Goal: Find specific page/section: Find specific page/section

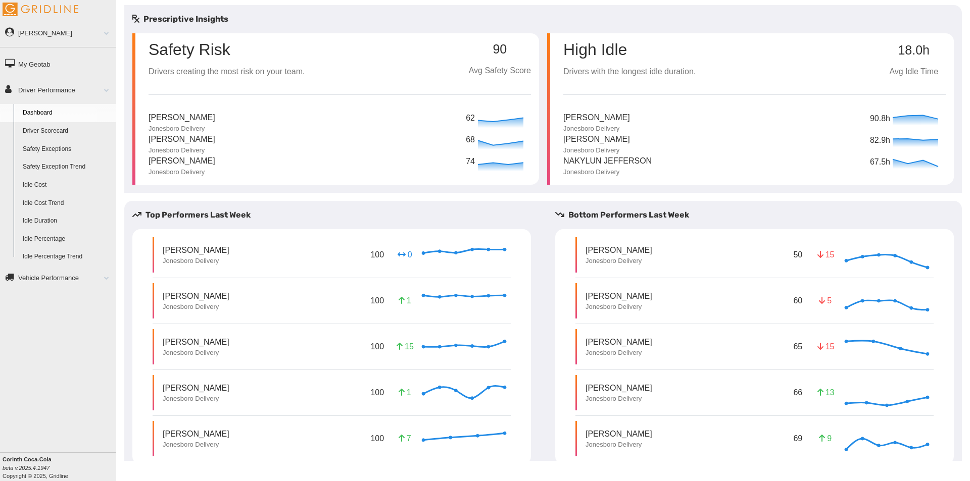
click at [193, 115] on p "[PERSON_NAME]" at bounding box center [182, 118] width 67 height 13
click at [202, 116] on p "[PERSON_NAME]" at bounding box center [182, 118] width 67 height 13
click at [617, 396] on p "Jonesboro Delivery" at bounding box center [618, 399] width 67 height 9
click at [618, 400] on p "Jonesboro Delivery" at bounding box center [618, 399] width 67 height 9
click at [825, 393] on p "13" at bounding box center [825, 393] width 16 height 12
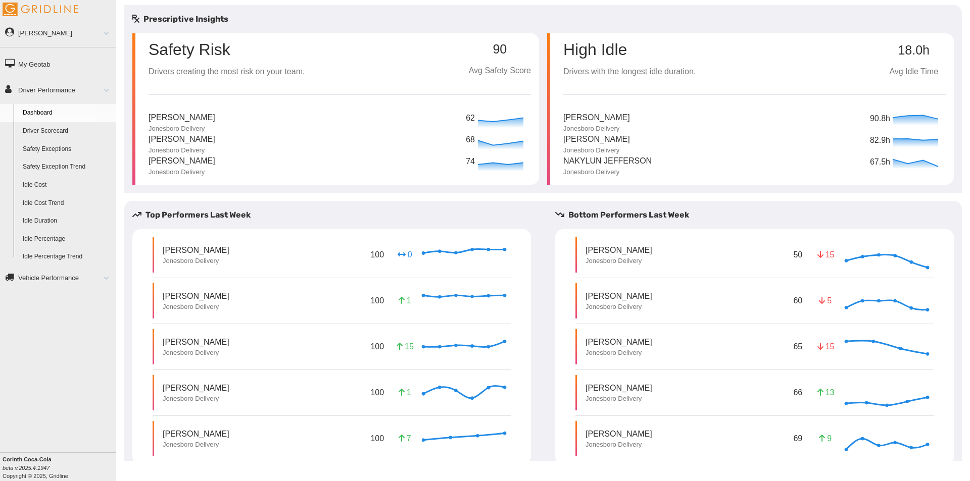
click at [236, 254] on div "Brian McDonald Jonesboro Delivery 100 0 Invalid Date" at bounding box center [332, 254] width 358 height 35
click at [64, 130] on link "Driver Scorecard" at bounding box center [67, 131] width 98 height 18
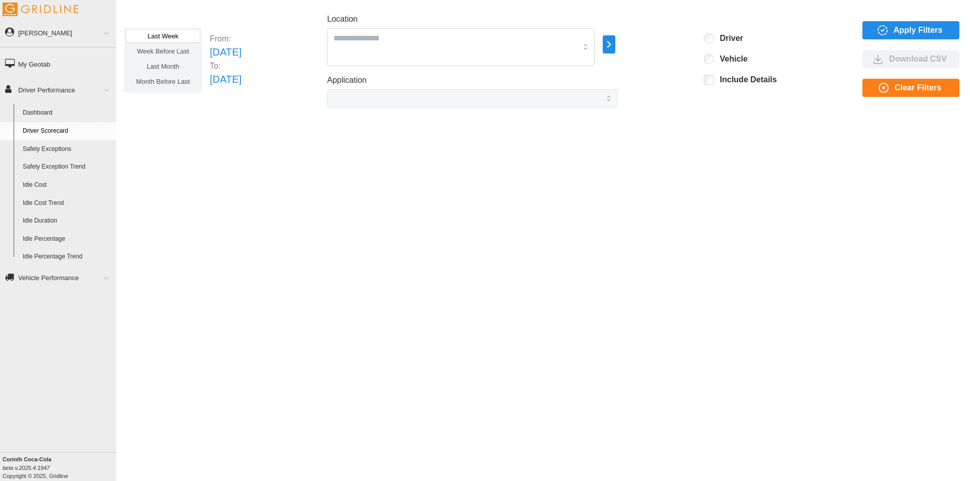
click at [179, 35] on label "Last Week" at bounding box center [162, 36] width 73 height 13
click at [615, 45] on icon "button" at bounding box center [609, 44] width 12 height 12
click at [666, 51] on div at bounding box center [665, 51] width 8 height 8
click at [900, 32] on span "Apply Filters" at bounding box center [918, 30] width 49 height 17
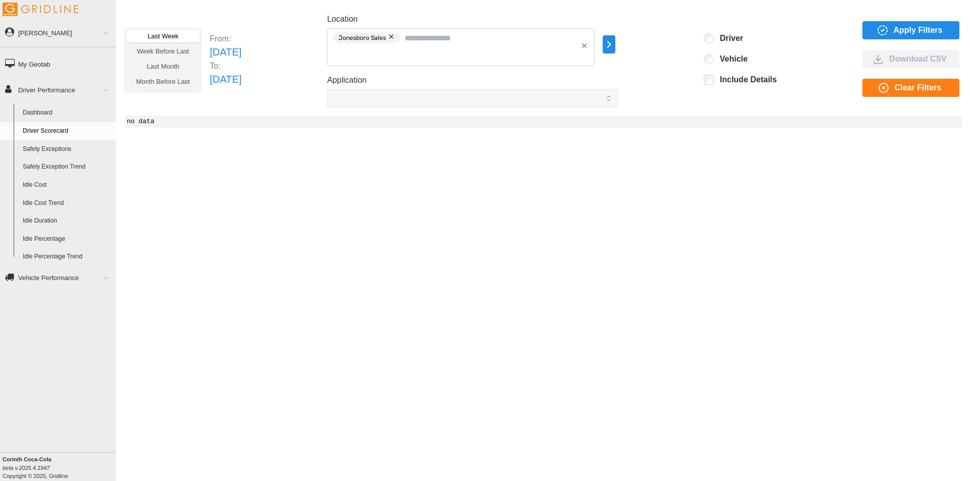
click at [398, 39] on button "button" at bounding box center [392, 36] width 12 height 11
click at [615, 47] on icon "button" at bounding box center [609, 44] width 12 height 12
click at [666, 40] on div at bounding box center [665, 40] width 8 height 8
click at [904, 26] on span "Apply Filters" at bounding box center [918, 30] width 49 height 17
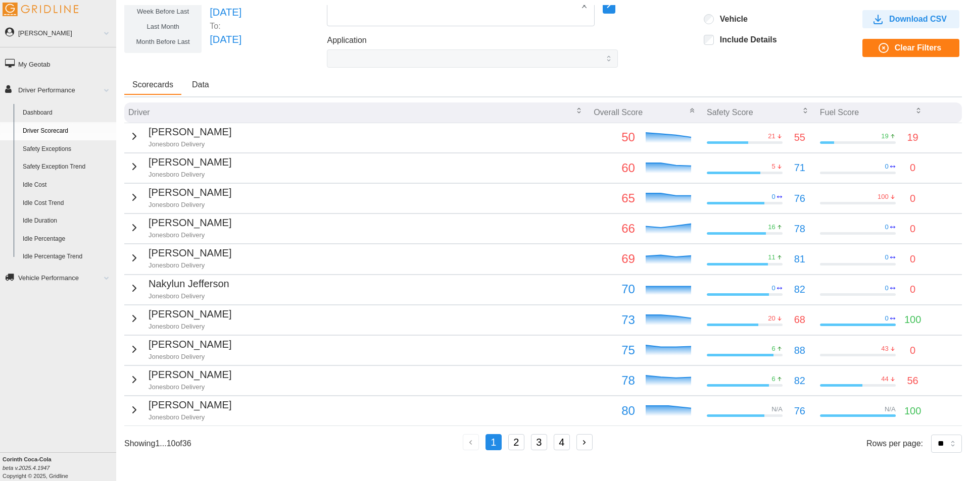
scroll to position [40, 0]
click at [514, 444] on button "2" at bounding box center [516, 442] width 16 height 16
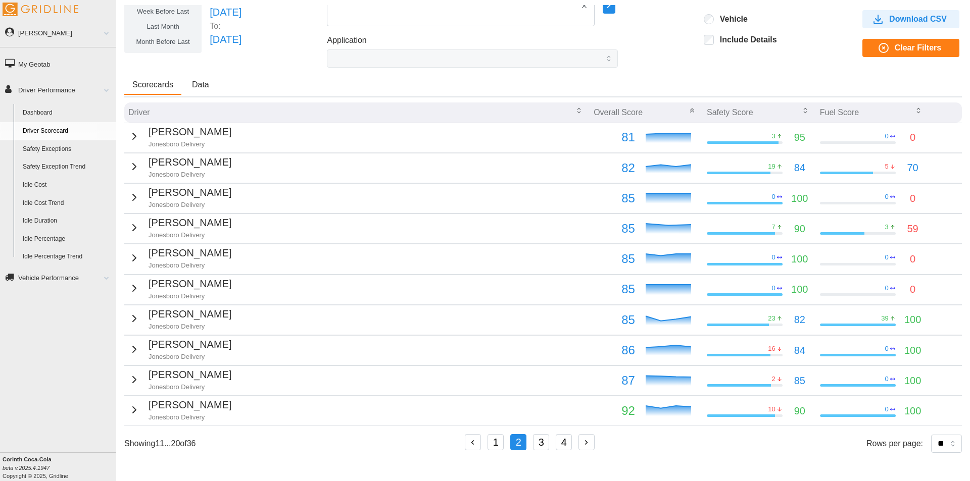
click at [541, 443] on button "3" at bounding box center [541, 442] width 16 height 16
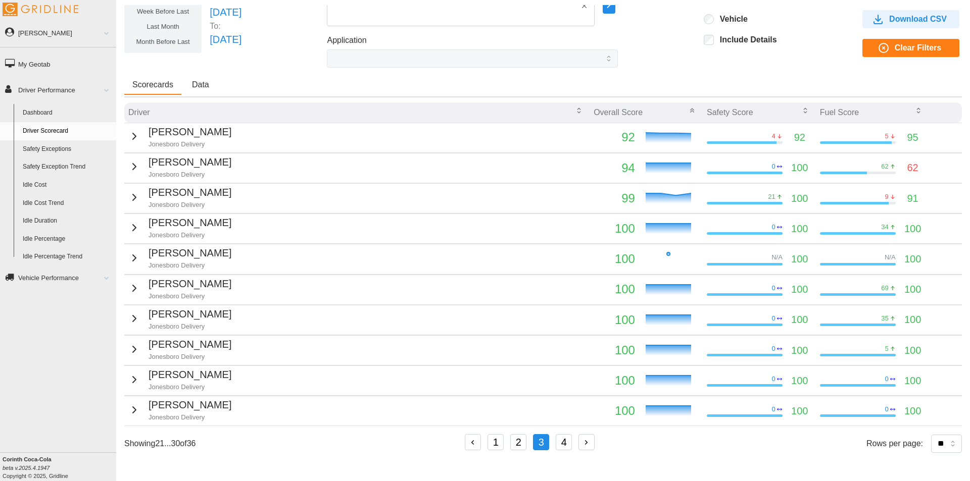
click at [564, 443] on button "4" at bounding box center [564, 442] width 16 height 16
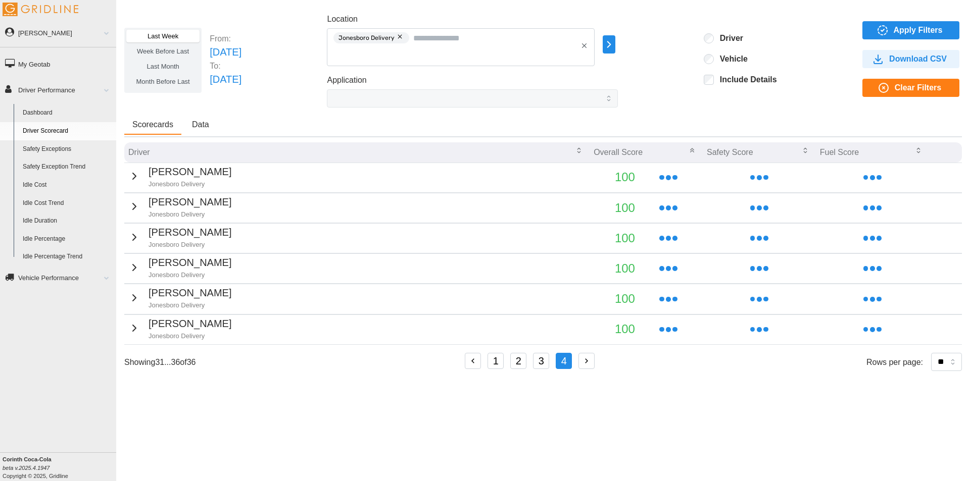
scroll to position [0, 0]
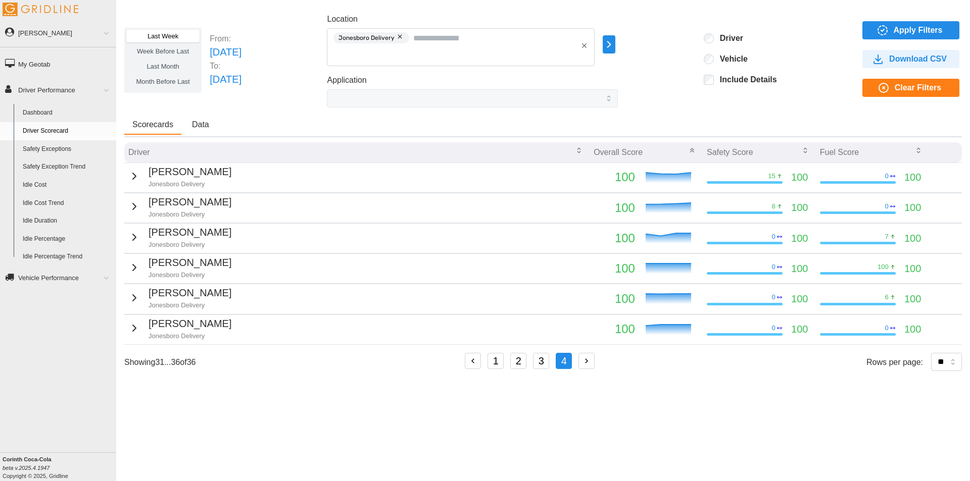
click at [474, 363] on icon "button" at bounding box center [472, 361] width 9 height 9
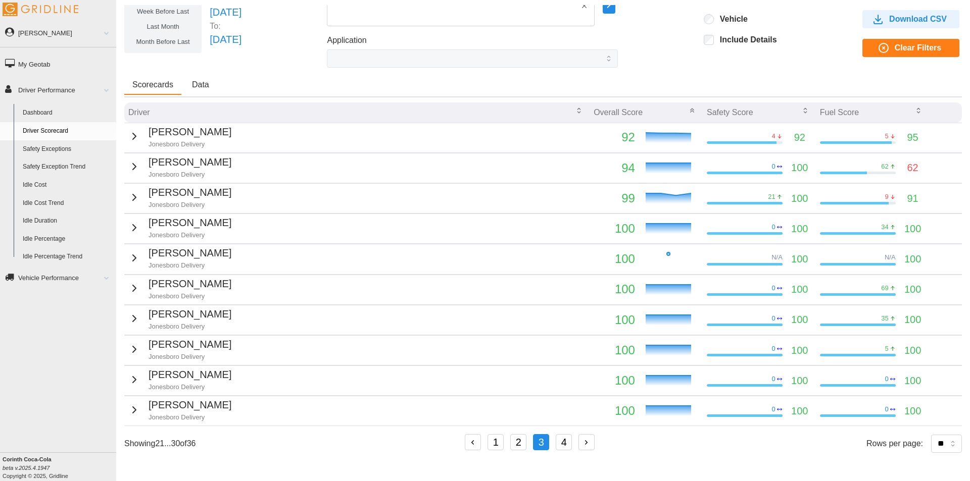
scroll to position [40, 0]
click at [520, 443] on button "2" at bounding box center [518, 442] width 16 height 16
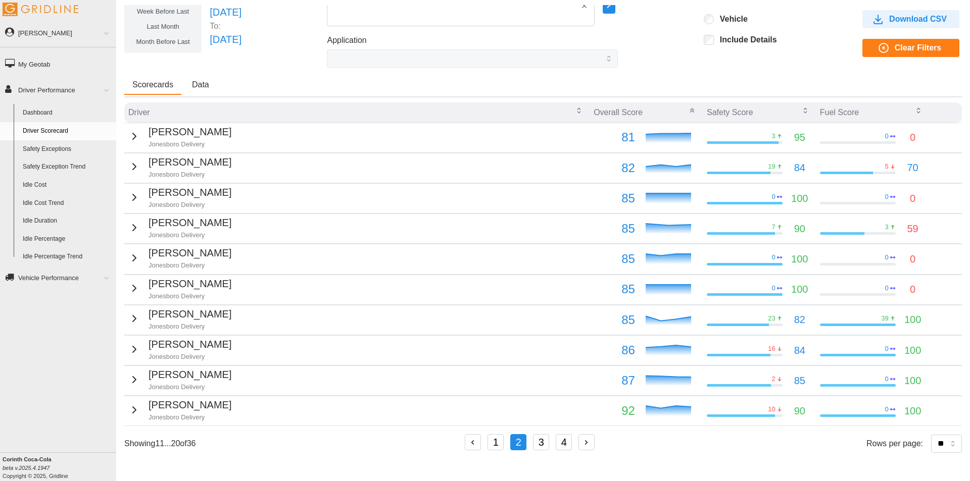
click at [495, 442] on button "1" at bounding box center [495, 442] width 16 height 16
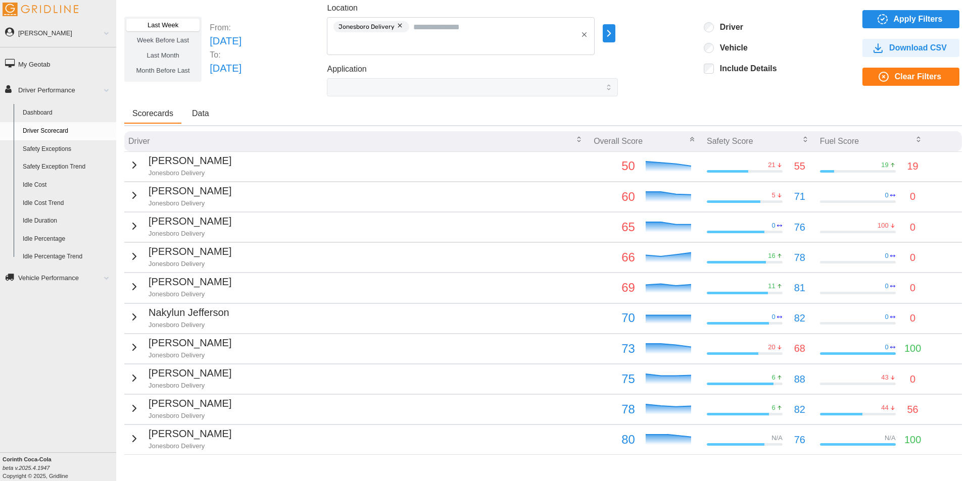
scroll to position [0, 0]
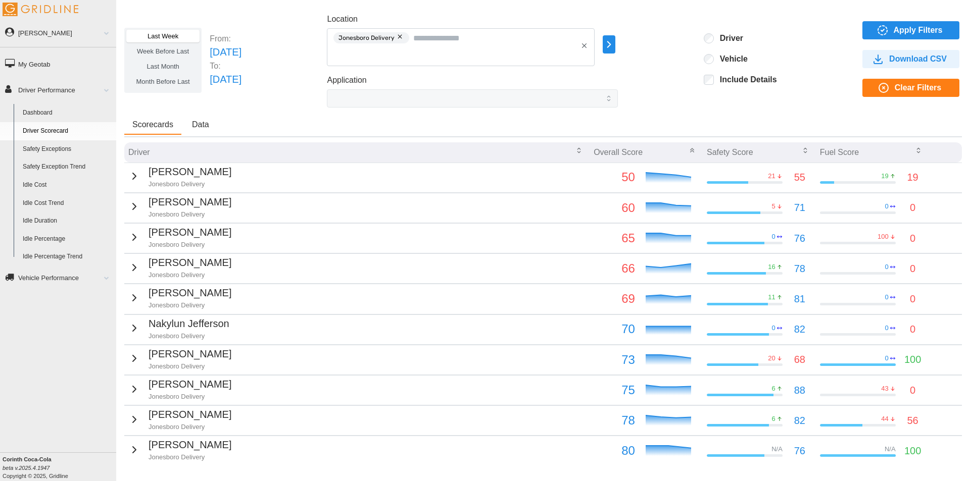
click at [79, 165] on link "Safety Exception Trend" at bounding box center [67, 167] width 98 height 18
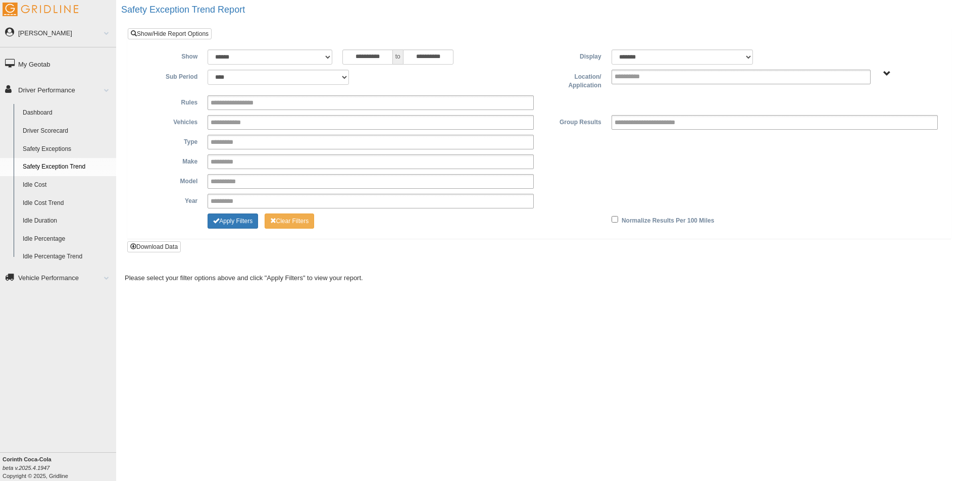
click at [886, 73] on span "Jonesboro Delivery Jonesboro Sales" at bounding box center [888, 74] width 8 height 8
click at [868, 109] on button "Jonesboro Delivery" at bounding box center [868, 110] width 64 height 11
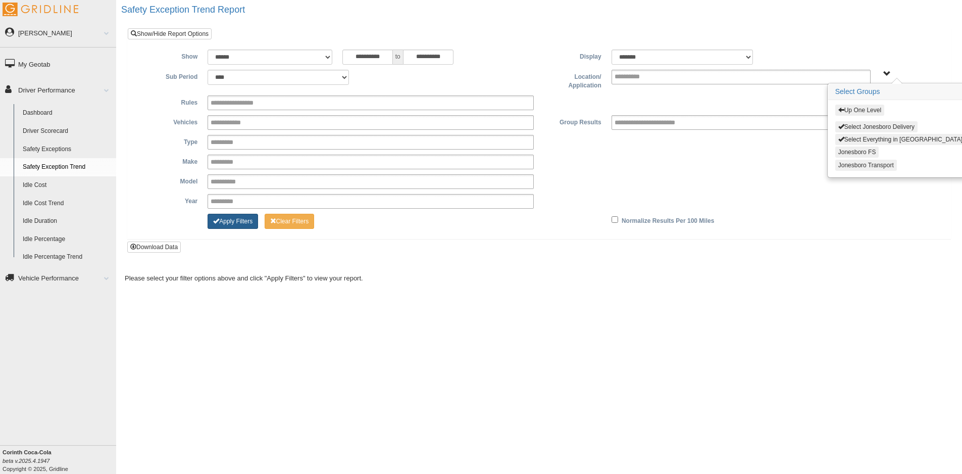
click at [239, 224] on button "Apply Filters" at bounding box center [233, 221] width 51 height 15
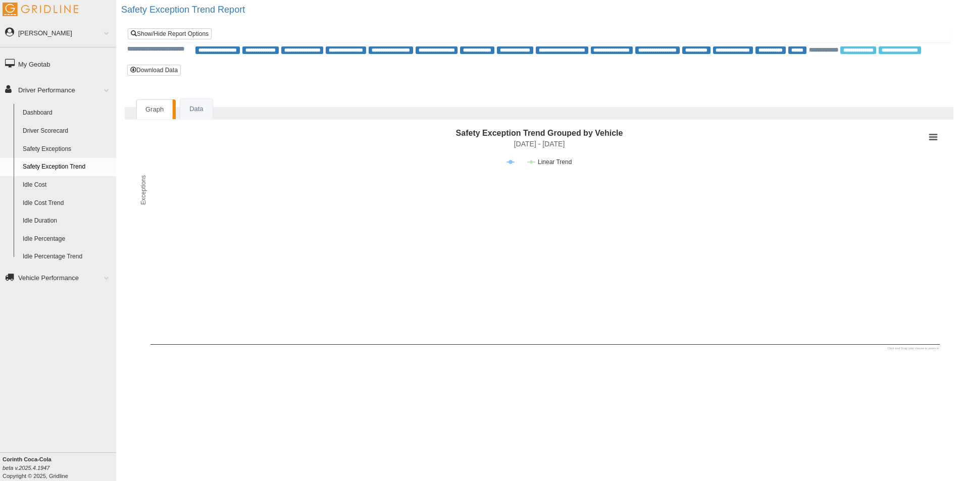
click at [51, 65] on link "My Geotab" at bounding box center [58, 64] width 116 height 23
